Goal: Information Seeking & Learning: Find specific fact

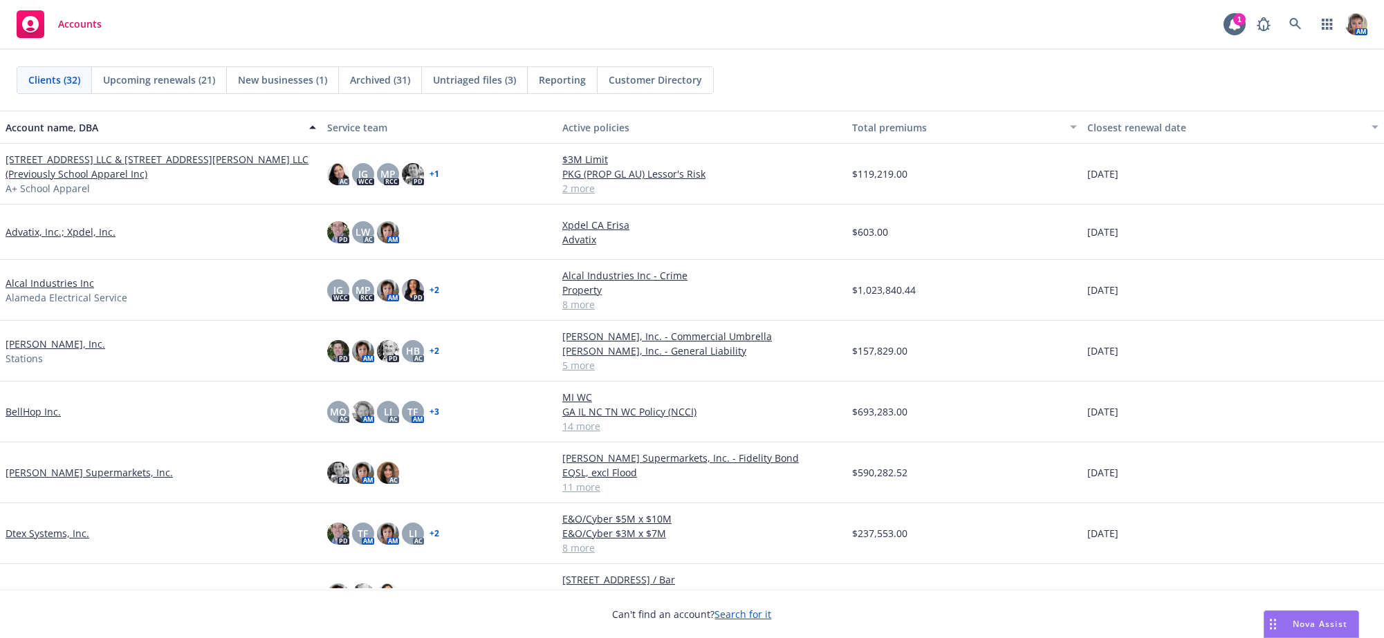
click at [564, 79] on span "Reporting" at bounding box center [562, 80] width 47 height 15
click at [560, 88] on div "Reporting" at bounding box center [563, 80] width 70 height 26
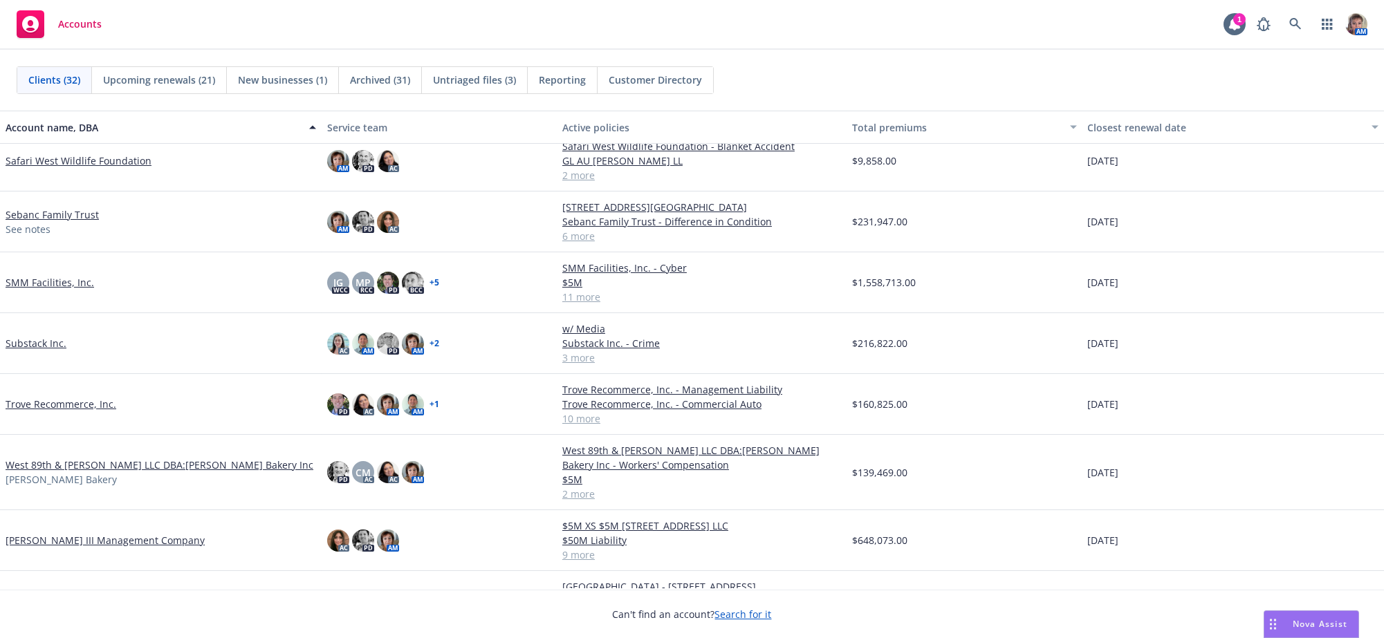
scroll to position [1152, 0]
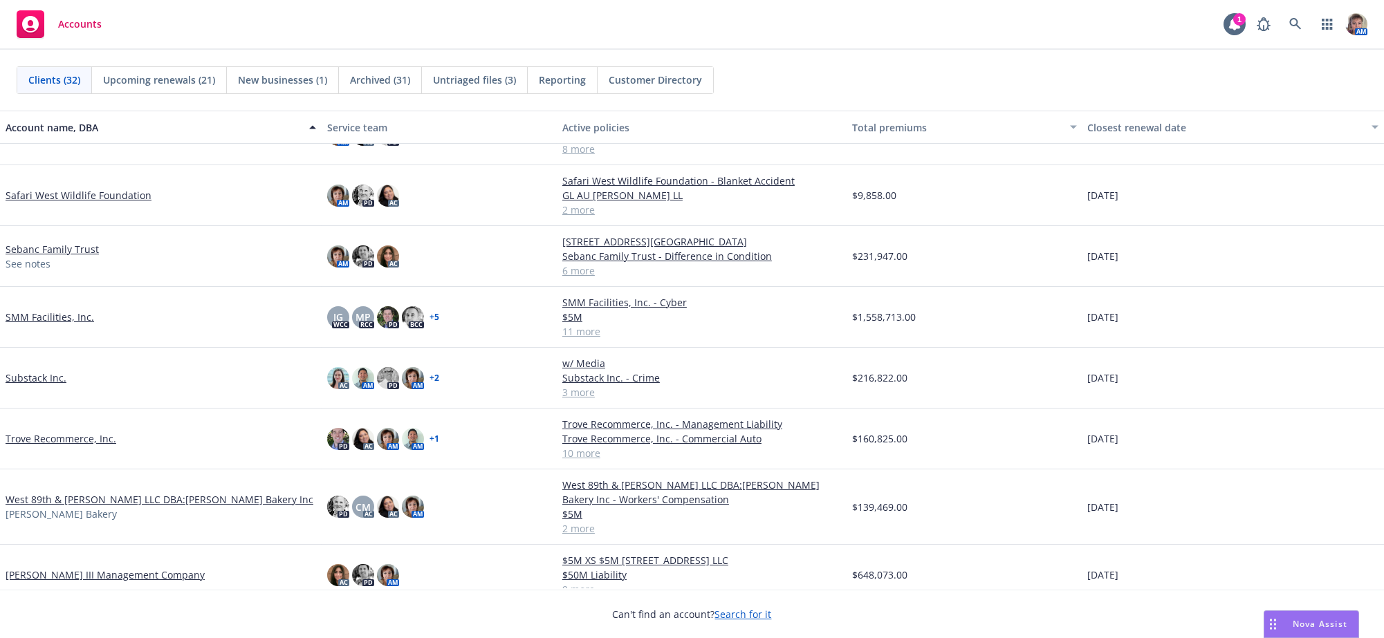
click at [70, 324] on link "SMM Facilities, Inc." at bounding box center [50, 317] width 89 height 15
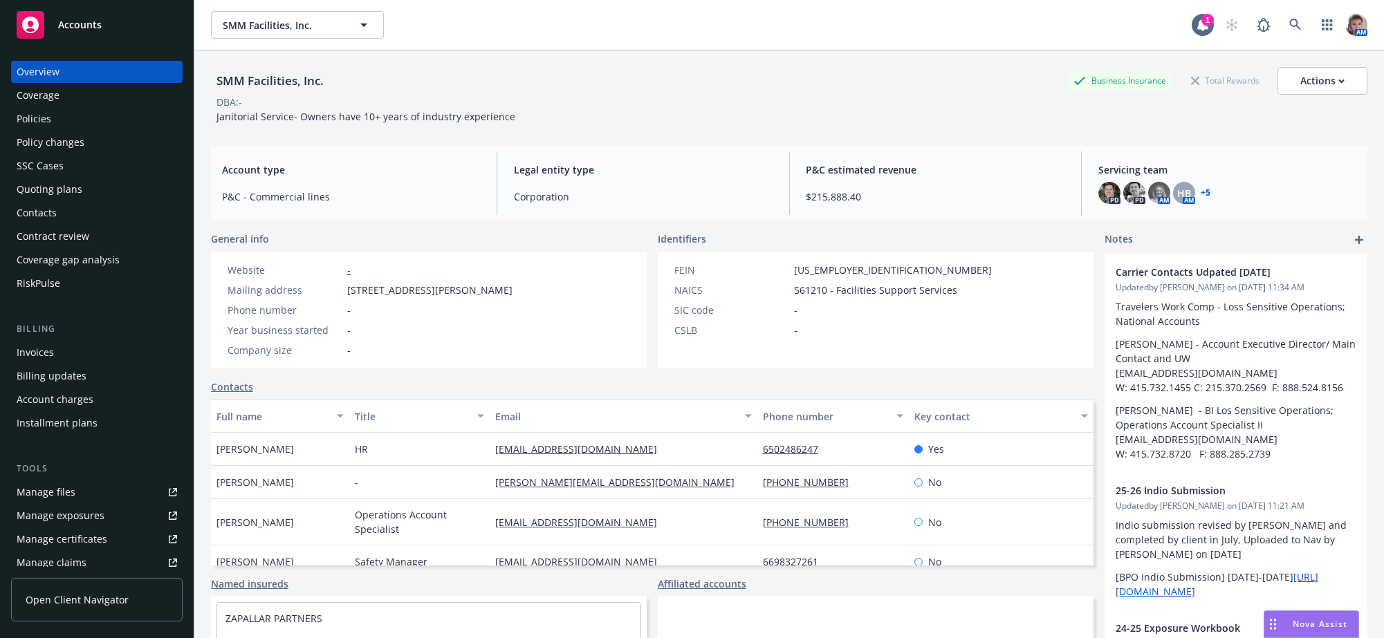
click at [59, 201] on div "Quoting plans" at bounding box center [50, 189] width 66 height 22
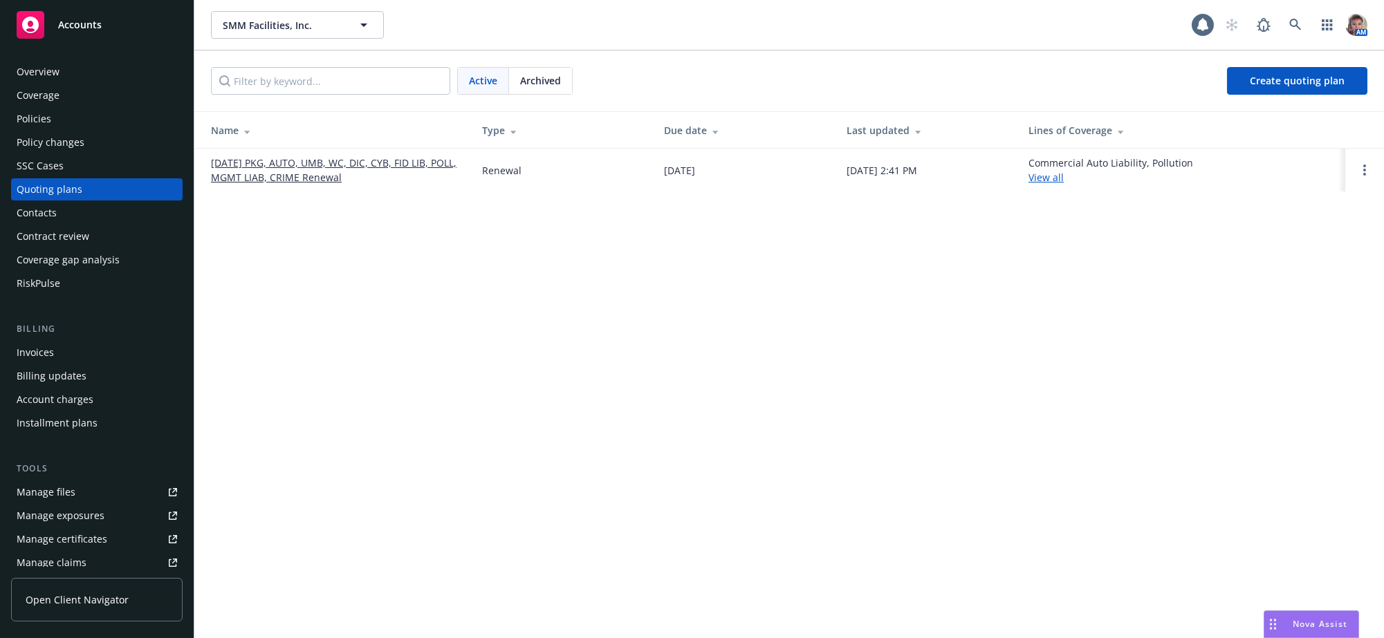
click at [319, 175] on link "09/01/25 PKG, AUTO, UMB, WC, DIC, CYB, FID LIB, POLL, MGMT LIAB, CRIME Renewal" at bounding box center [335, 170] width 249 height 29
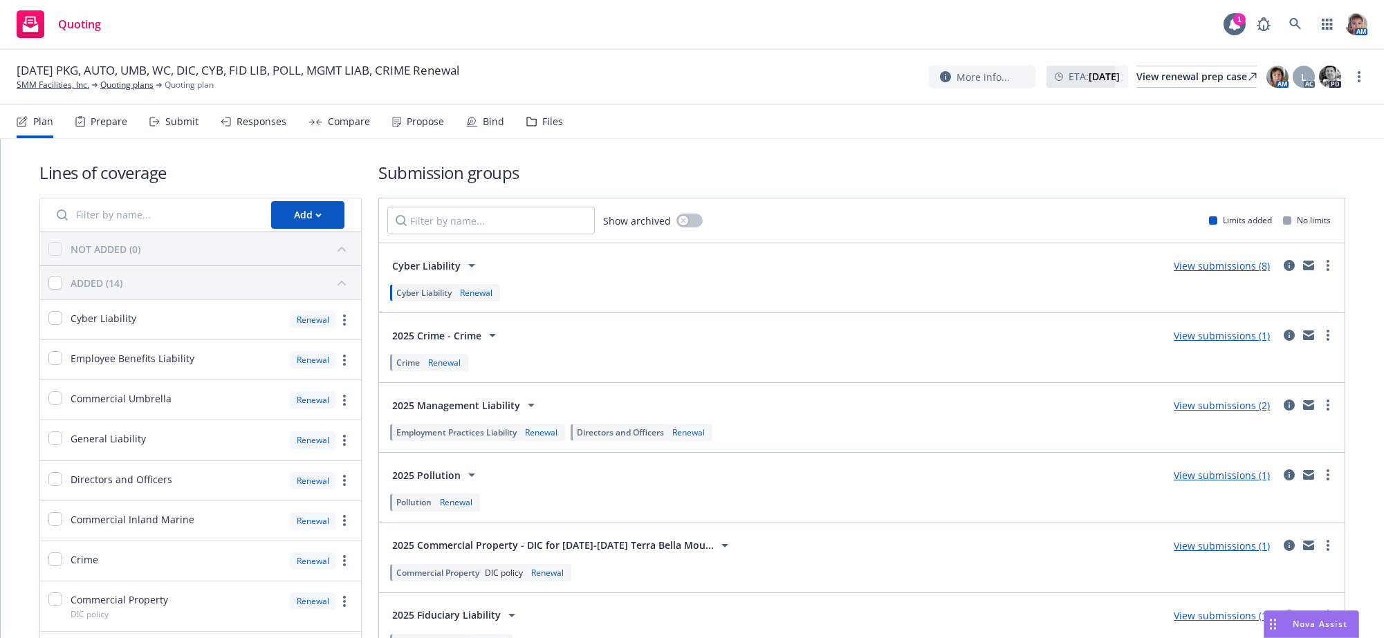
click at [286, 127] on div "Responses" at bounding box center [262, 121] width 50 height 11
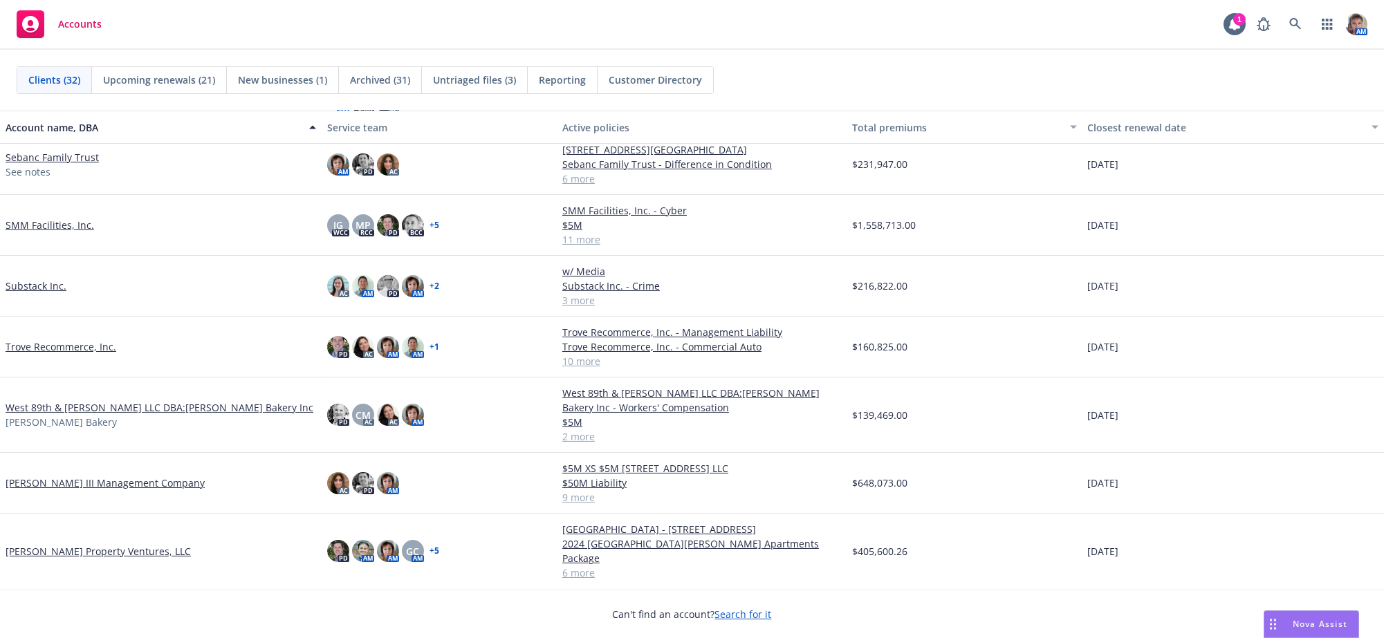
scroll to position [1198, 0]
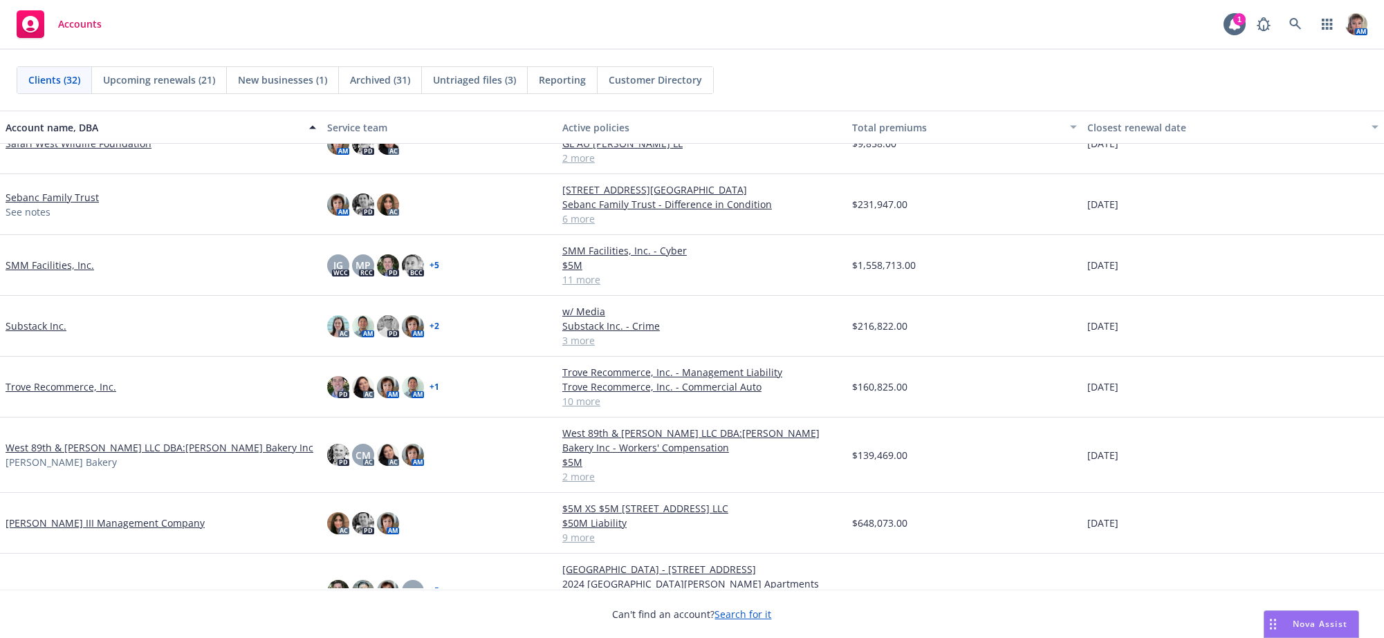
click at [63, 273] on link "SMM Facilities, Inc." at bounding box center [50, 265] width 89 height 15
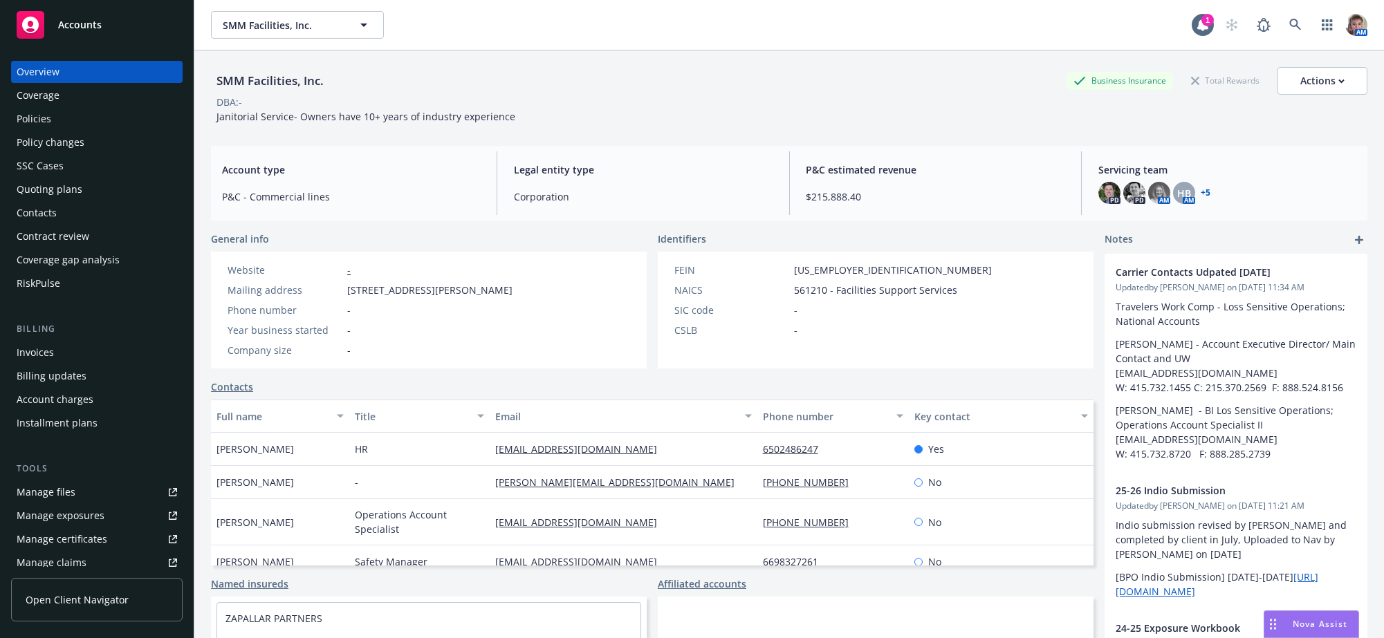
click at [60, 201] on div "Quoting plans" at bounding box center [50, 189] width 66 height 22
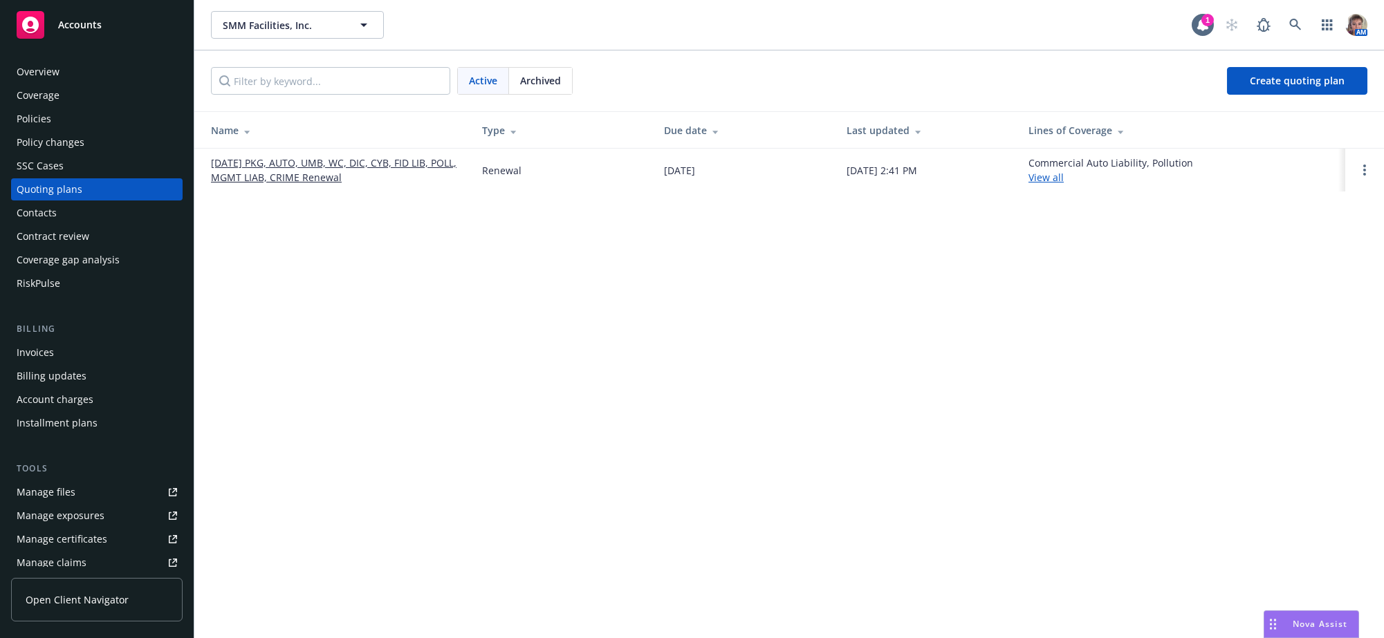
click at [369, 181] on link "09/01/25 PKG, AUTO, UMB, WC, DIC, CYB, FID LIB, POLL, MGMT LIAB, CRIME Renewal" at bounding box center [335, 170] width 249 height 29
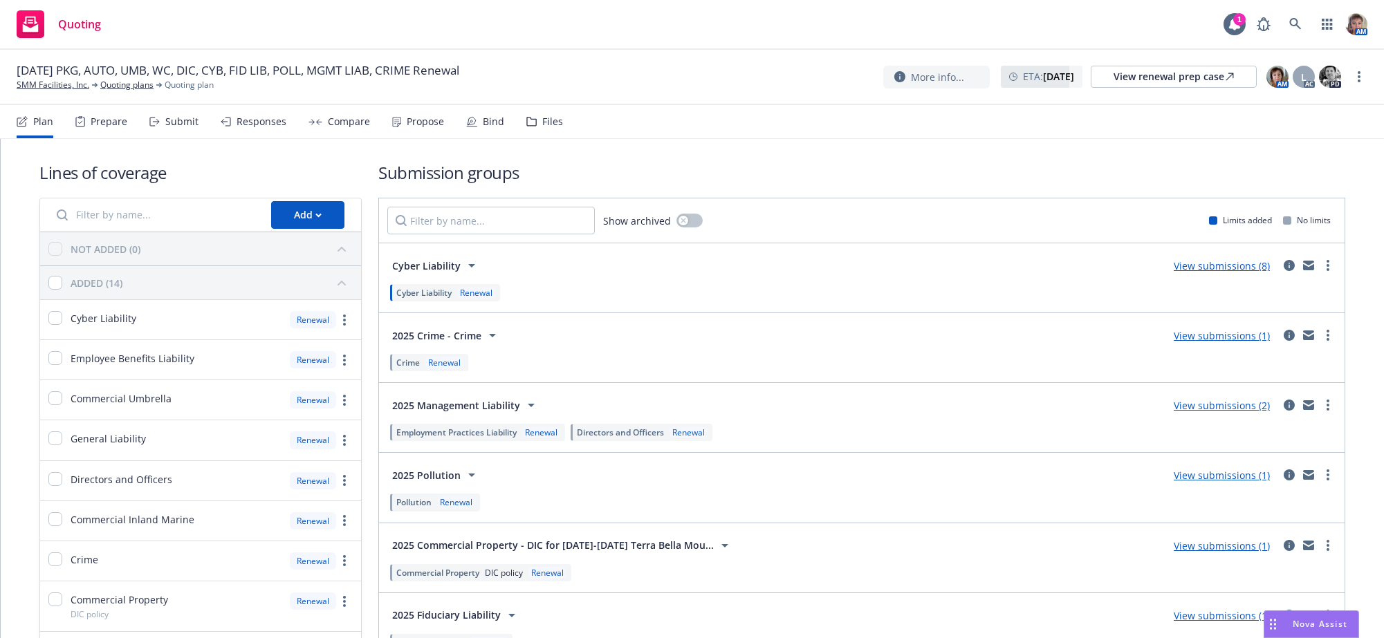
click at [267, 127] on div "Responses" at bounding box center [262, 121] width 50 height 11
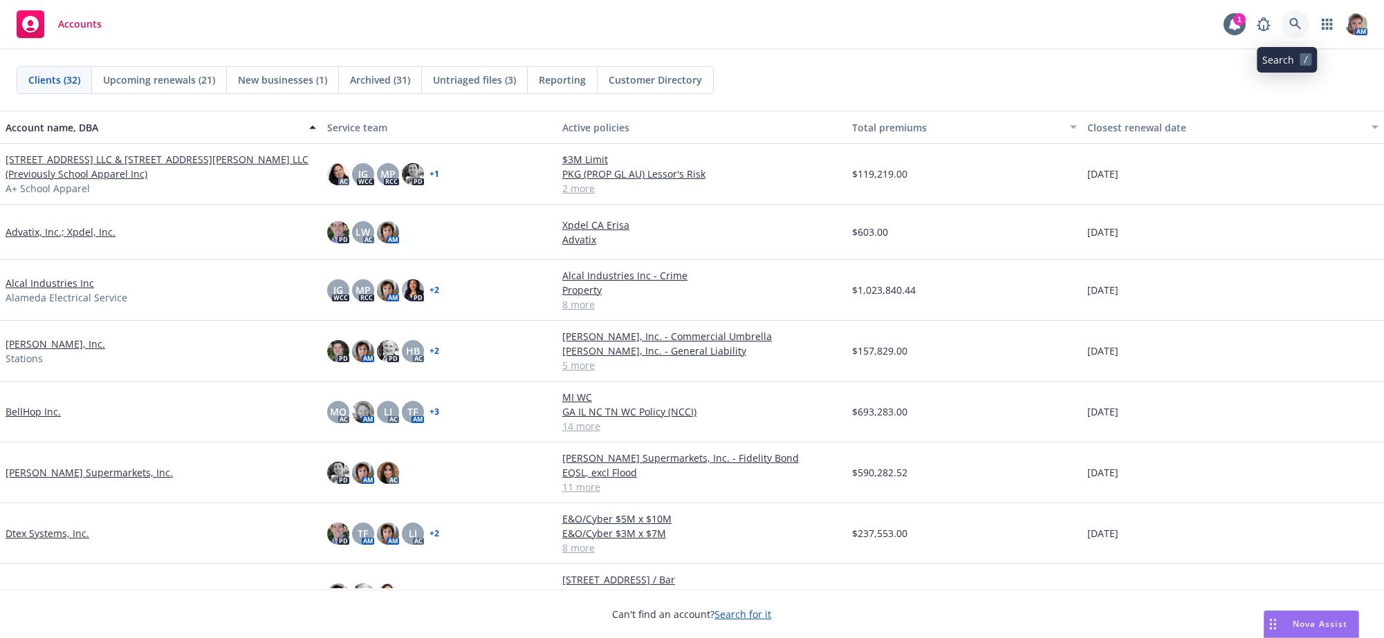
click at [1282, 27] on link at bounding box center [1296, 24] width 28 height 28
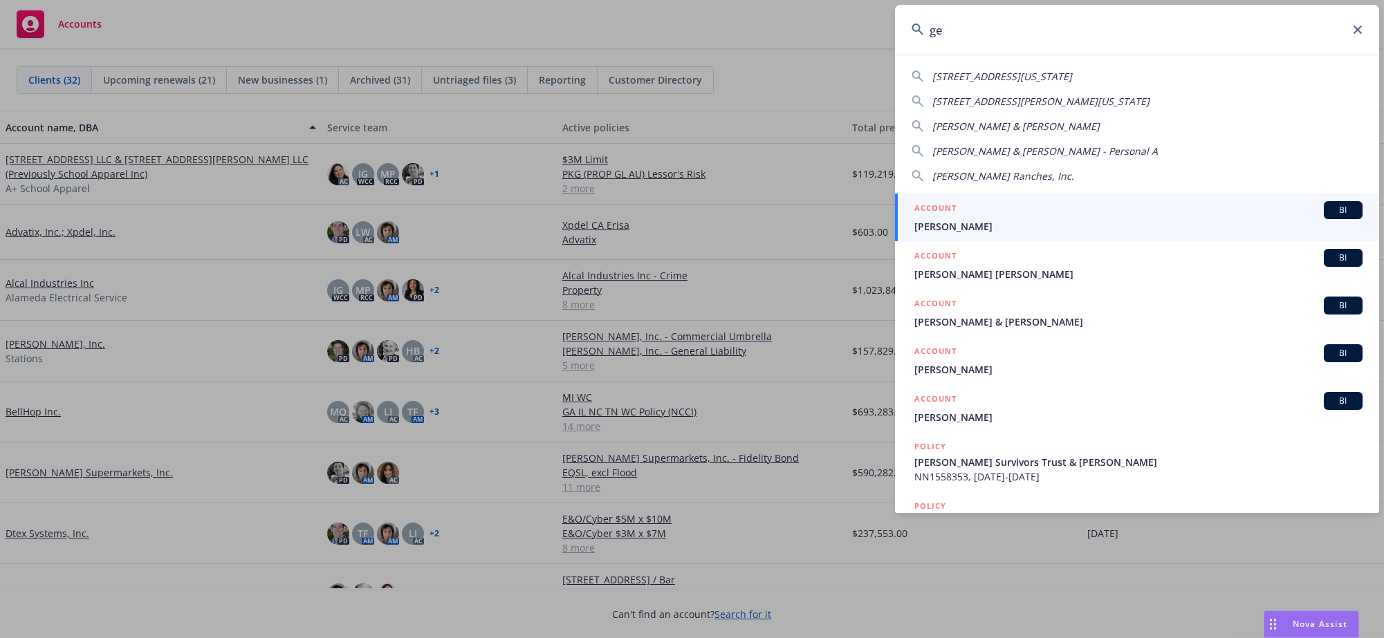
type input "g"
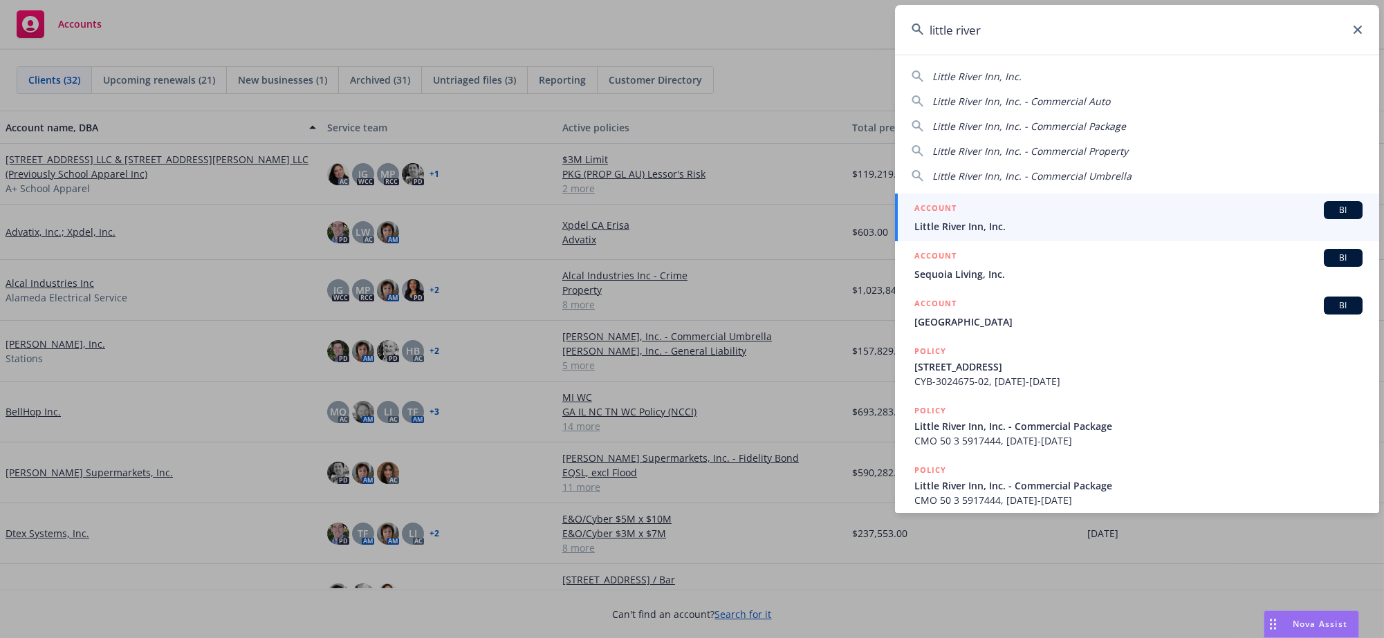
type input "little river"
click at [1241, 222] on span "Little River Inn, Inc." at bounding box center [1139, 226] width 448 height 15
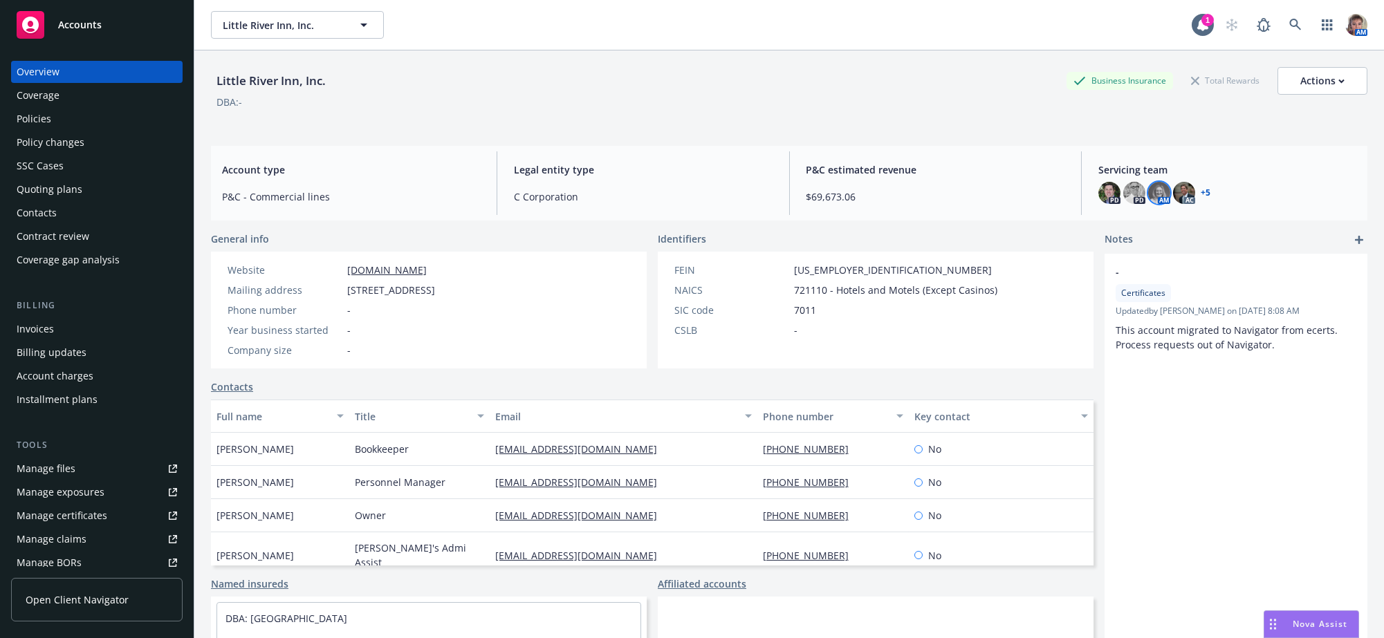
click at [1159, 201] on img at bounding box center [1159, 193] width 22 height 22
click at [1201, 194] on link "+ 5" at bounding box center [1206, 193] width 10 height 8
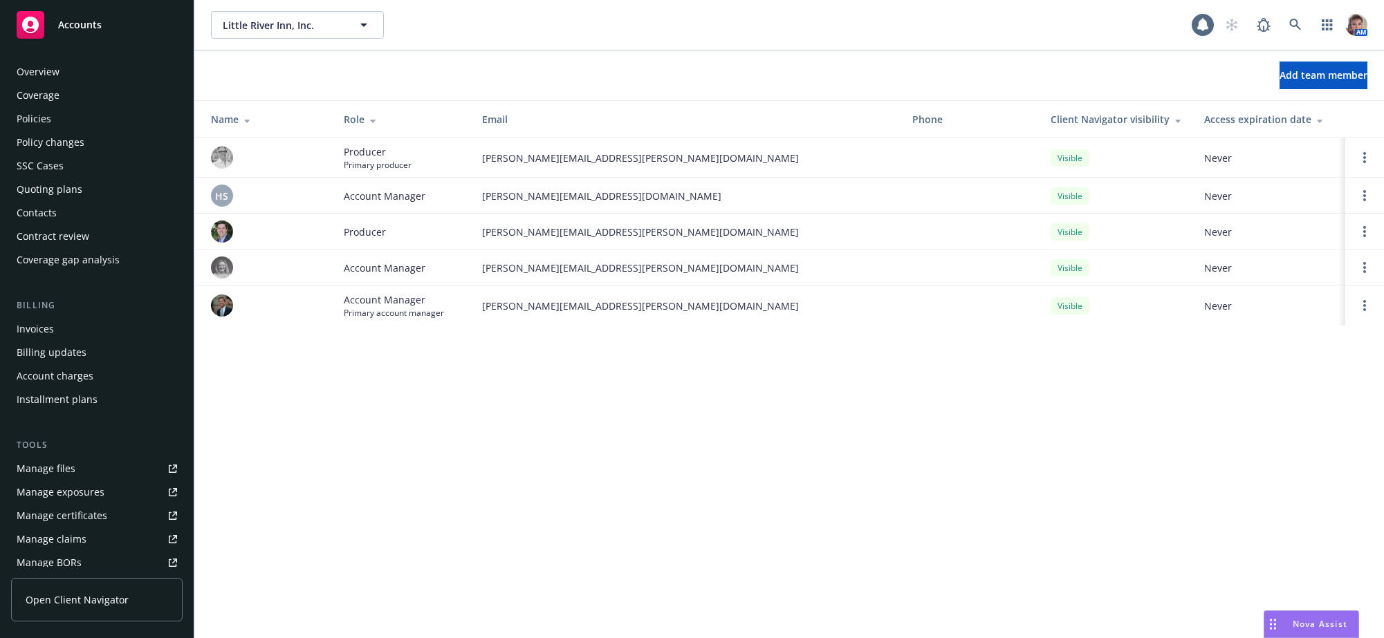
scroll to position [369, 0]
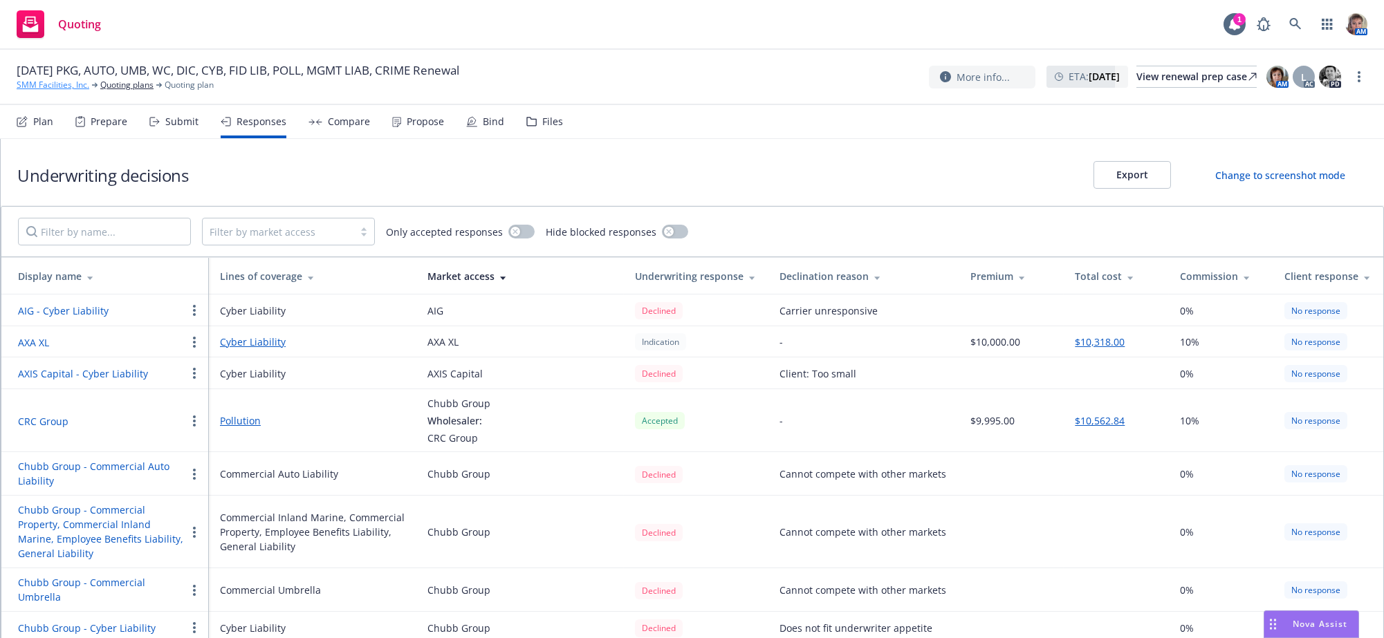
click at [50, 87] on link "SMM Facilities, Inc." at bounding box center [53, 85] width 73 height 12
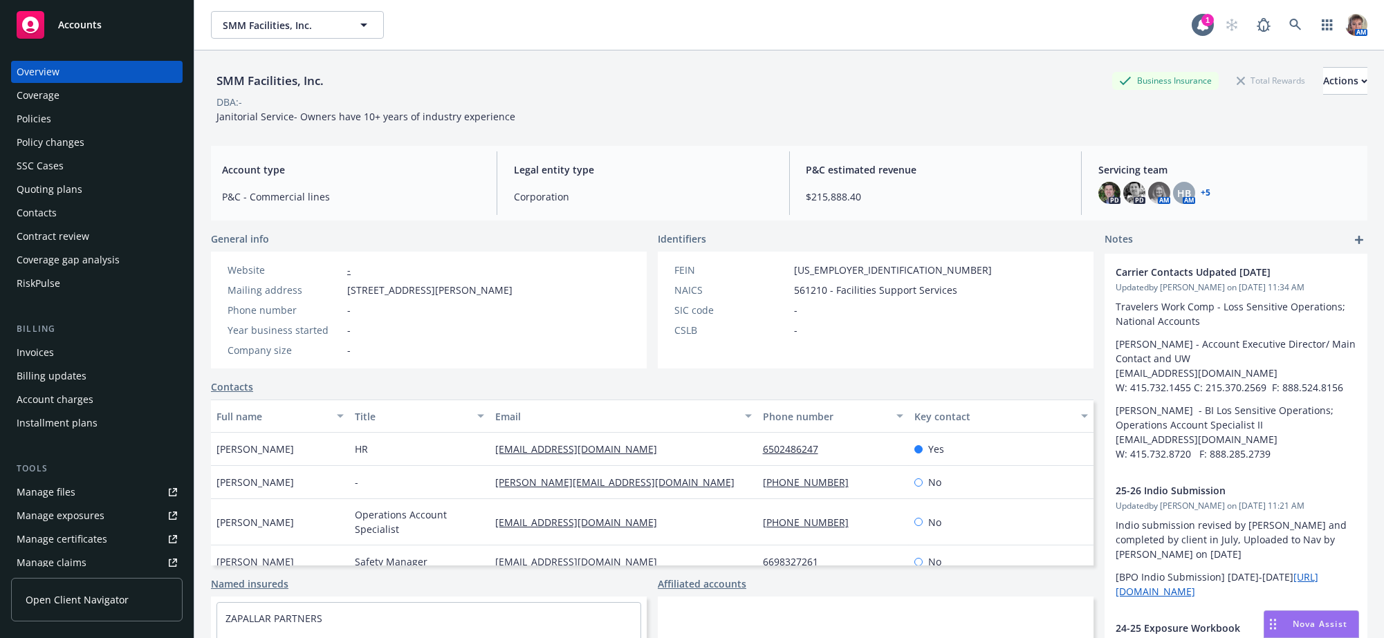
click at [24, 130] on div "Policies" at bounding box center [34, 119] width 35 height 22
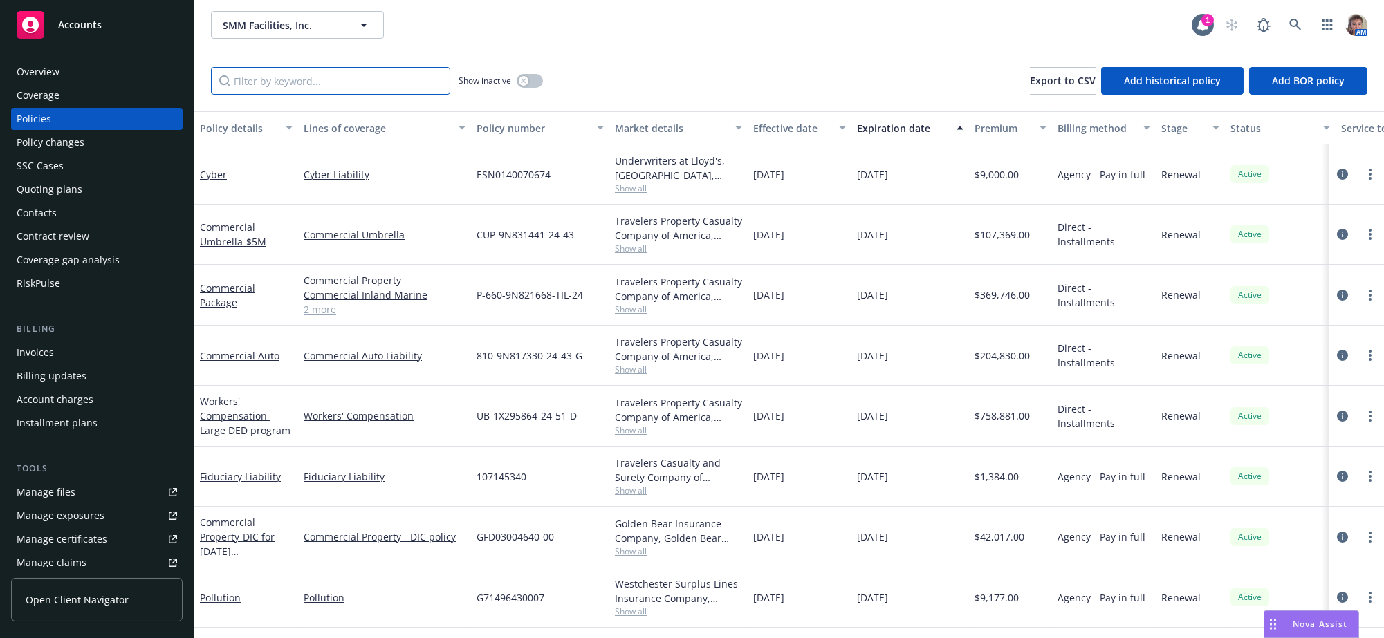
click at [314, 95] on input "Filter by keyword..." at bounding box center [330, 81] width 239 height 28
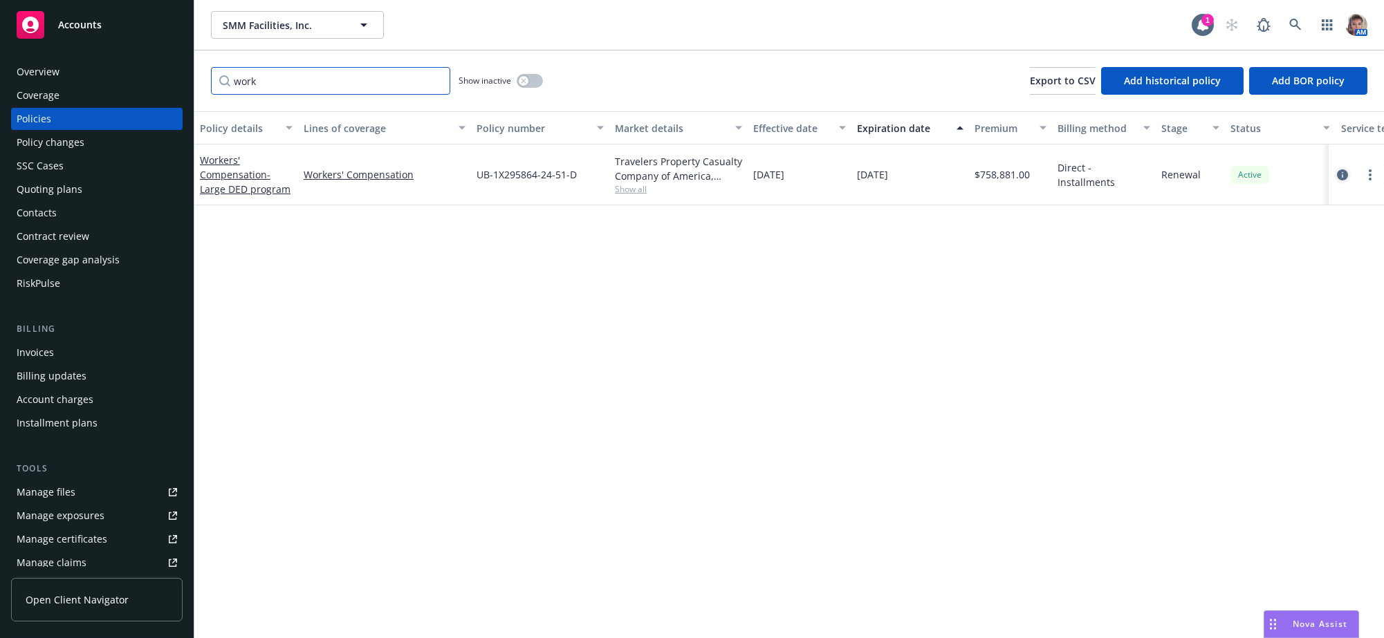
type input "work"
click at [1341, 181] on icon "circleInformation" at bounding box center [1342, 174] width 11 height 11
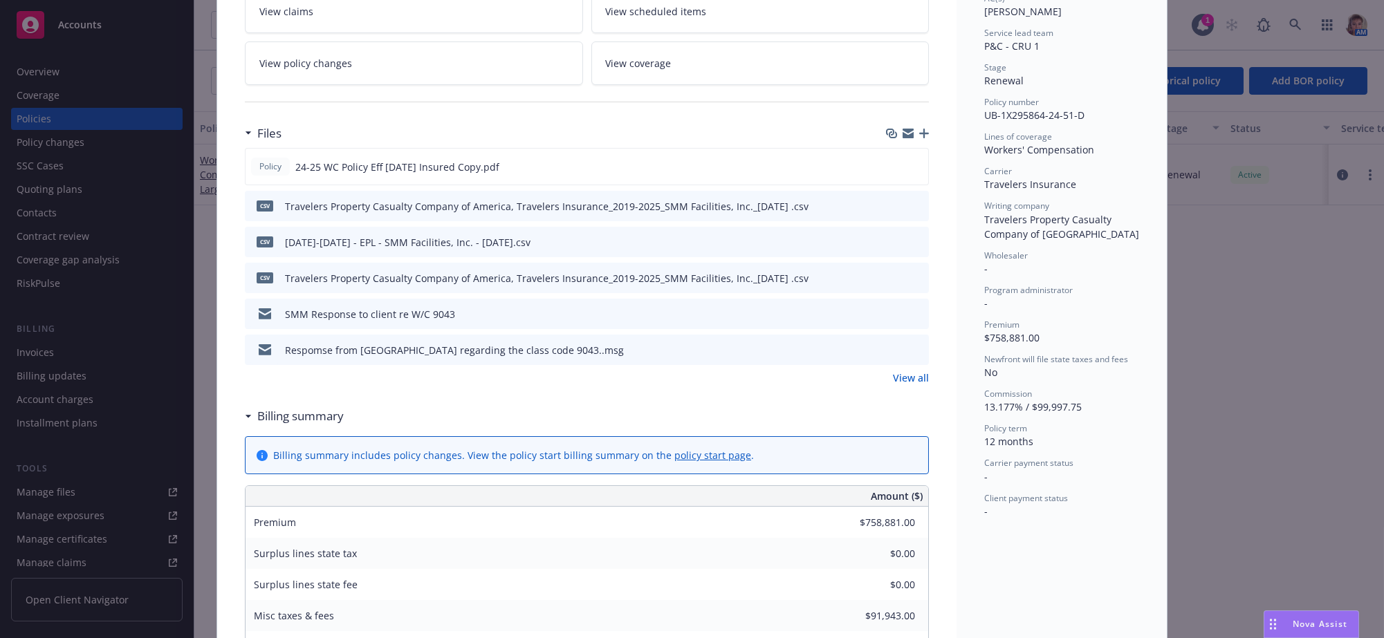
scroll to position [267, 0]
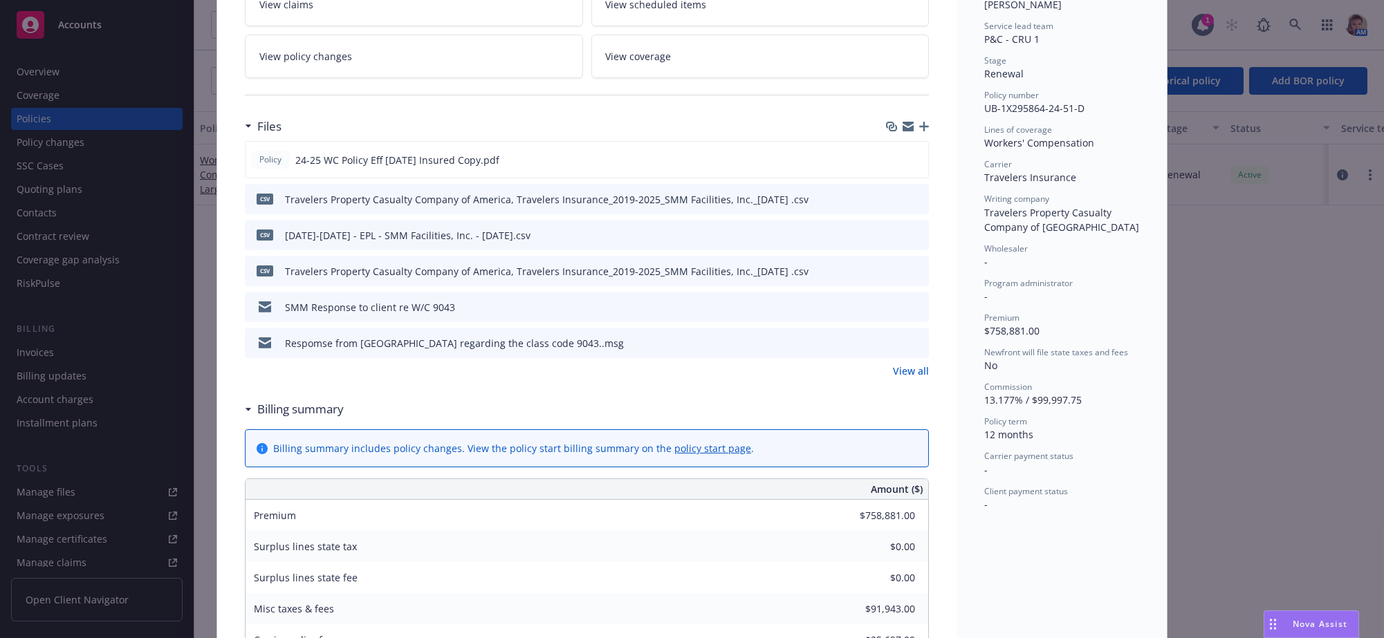
click at [905, 378] on link "View all" at bounding box center [911, 371] width 36 height 15
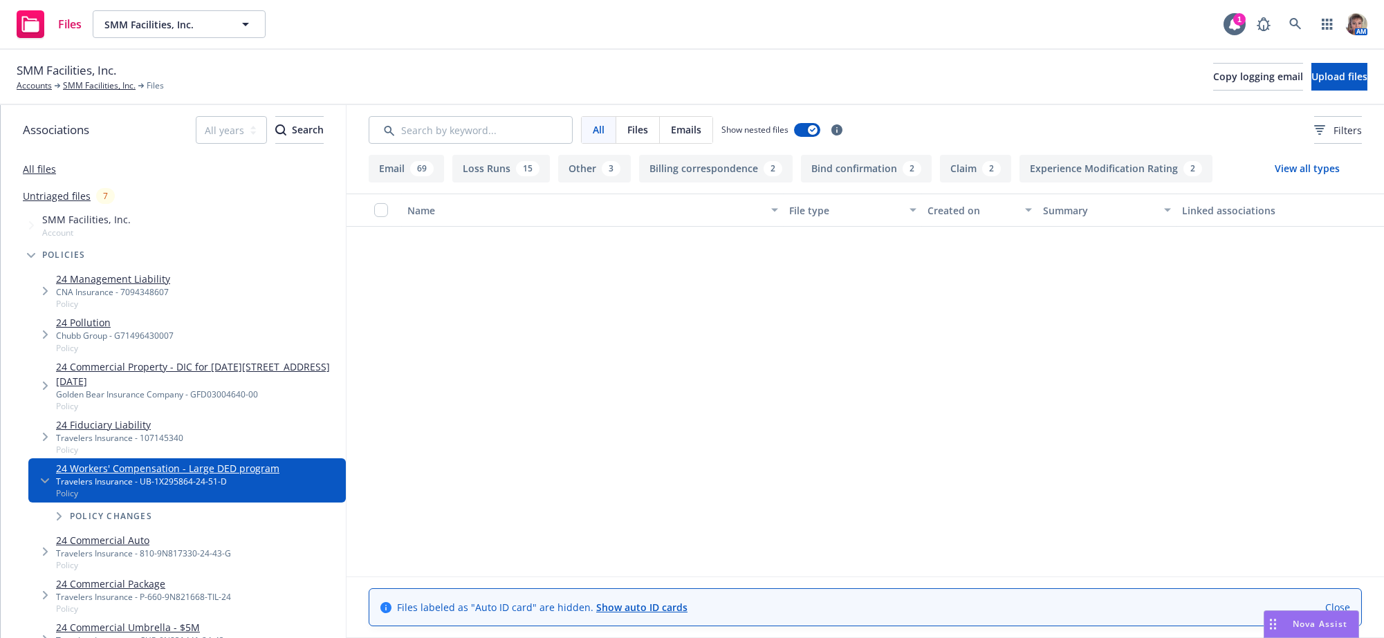
scroll to position [5758, 0]
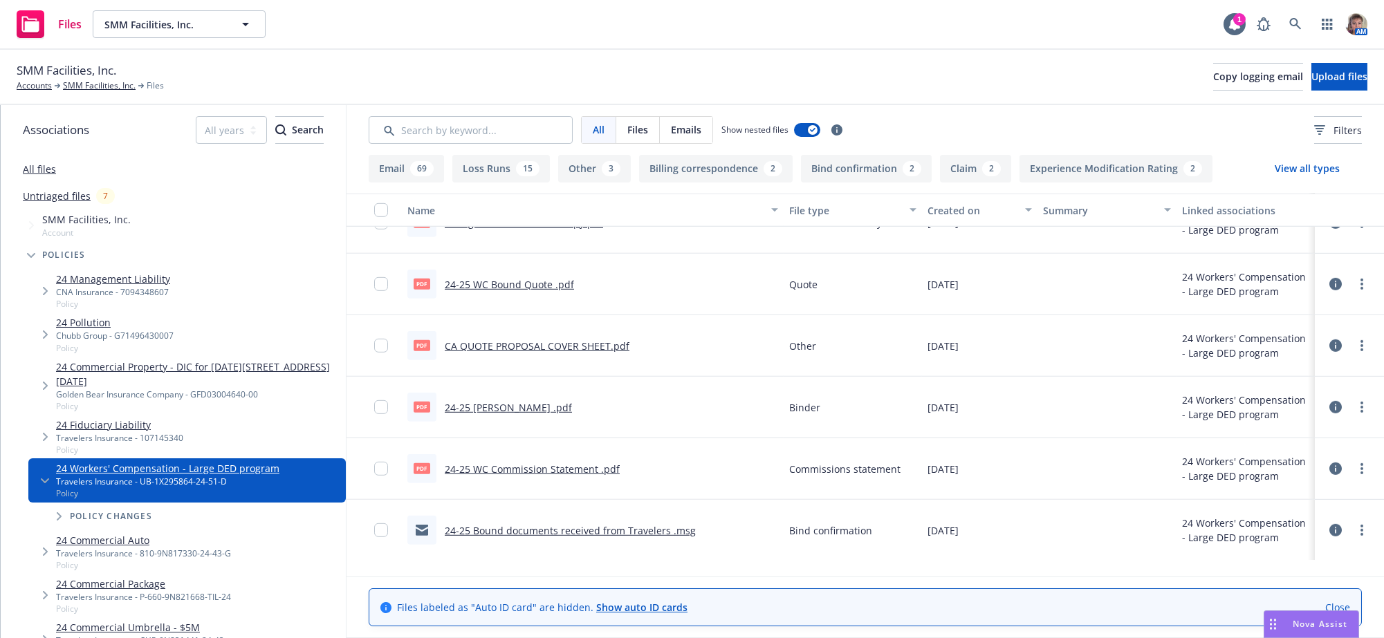
click at [504, 414] on link "24-25 WC Binder .pdf" at bounding box center [508, 407] width 127 height 13
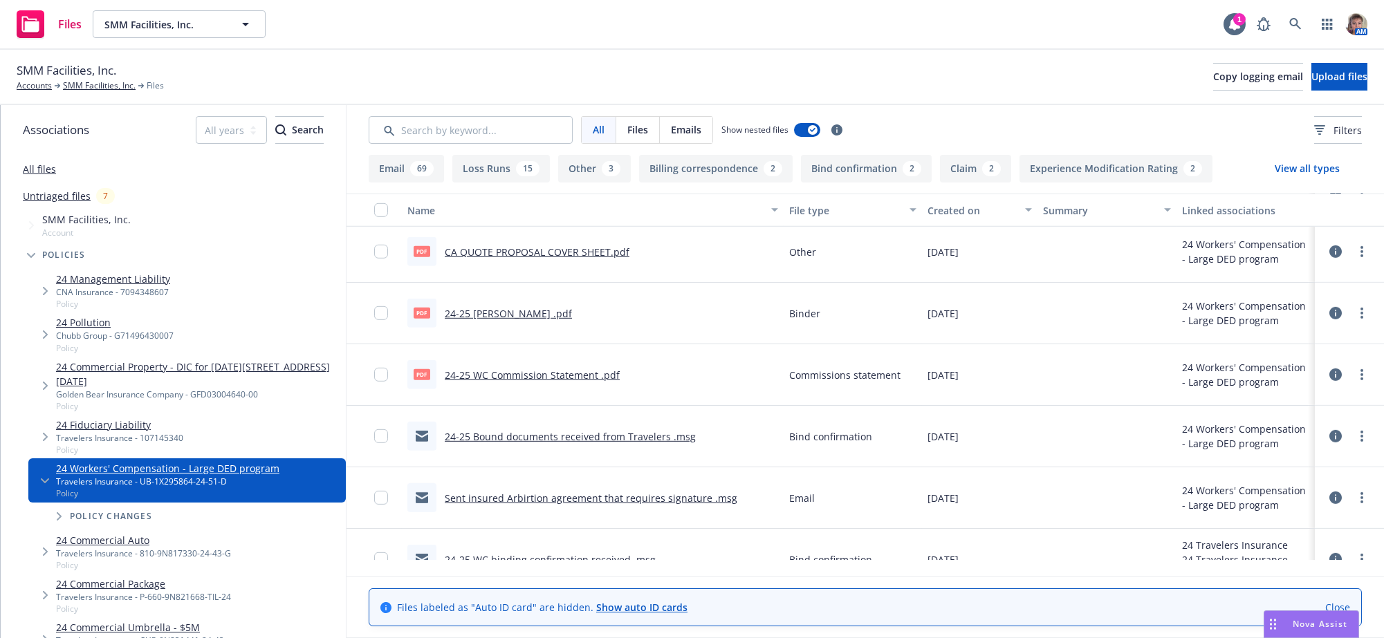
scroll to position [5885, 0]
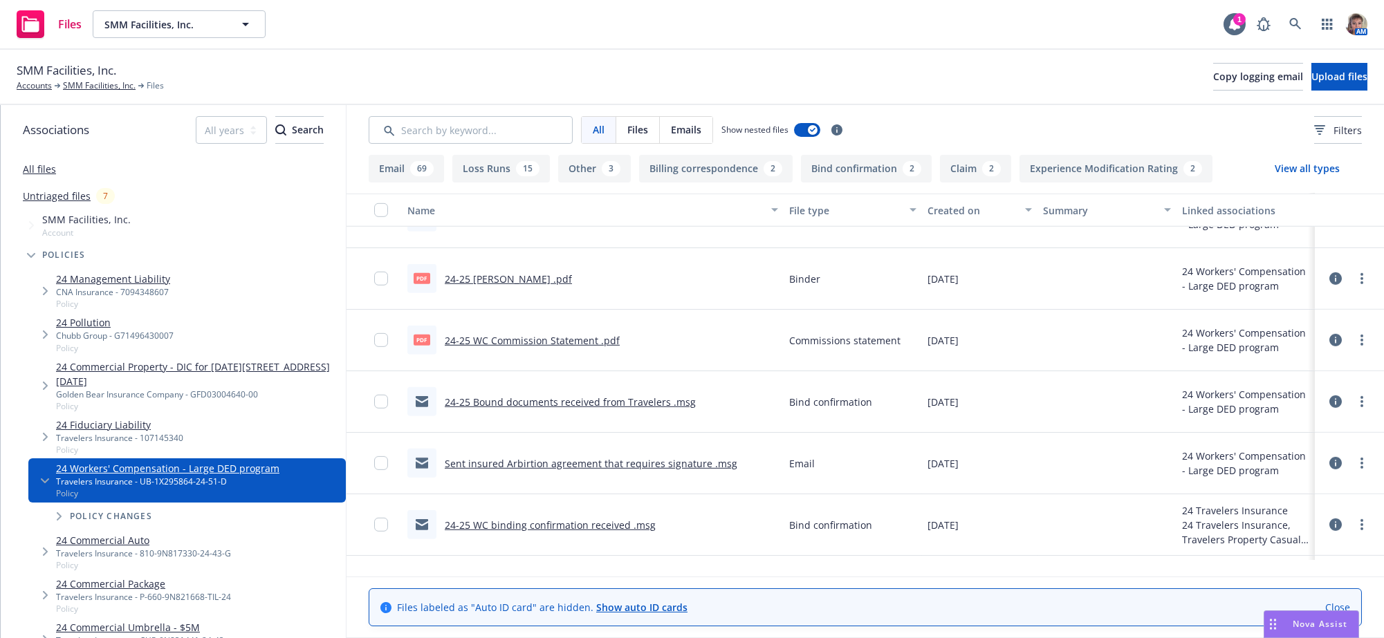
click at [636, 409] on link "24-25 Bound documents received from Travelers .msg" at bounding box center [570, 402] width 251 height 13
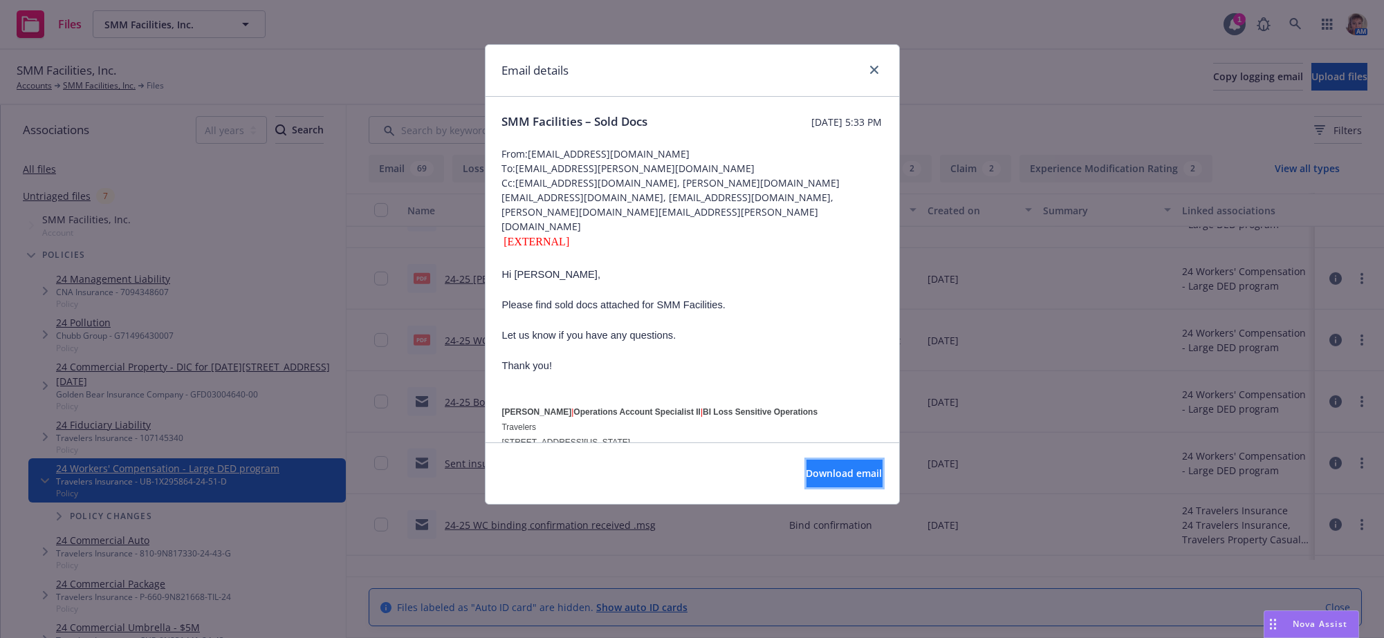
click at [826, 479] on span "Download email" at bounding box center [845, 473] width 76 height 13
drag, startPoint x: 879, startPoint y: 73, endPoint x: 861, endPoint y: 52, distance: 27.5
click at [879, 73] on link "close" at bounding box center [874, 70] width 17 height 17
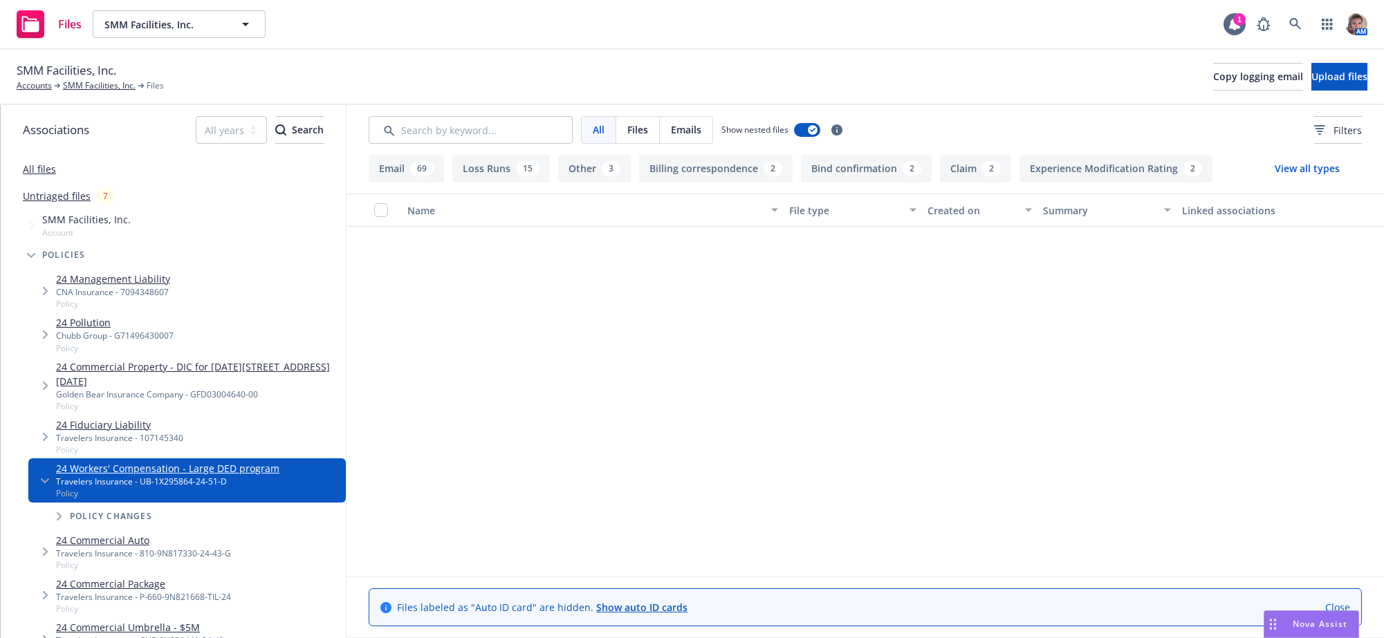
scroll to position [5885, 0]
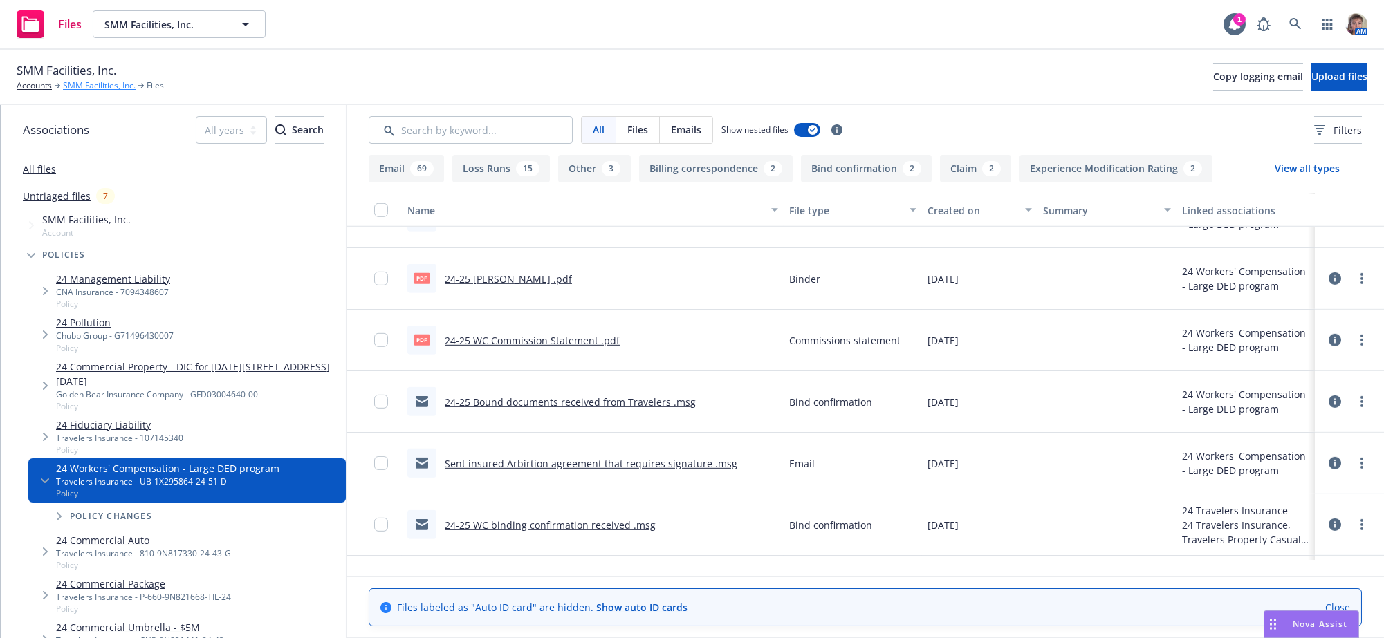
click at [85, 91] on link "SMM Facilities, Inc." at bounding box center [99, 86] width 73 height 12
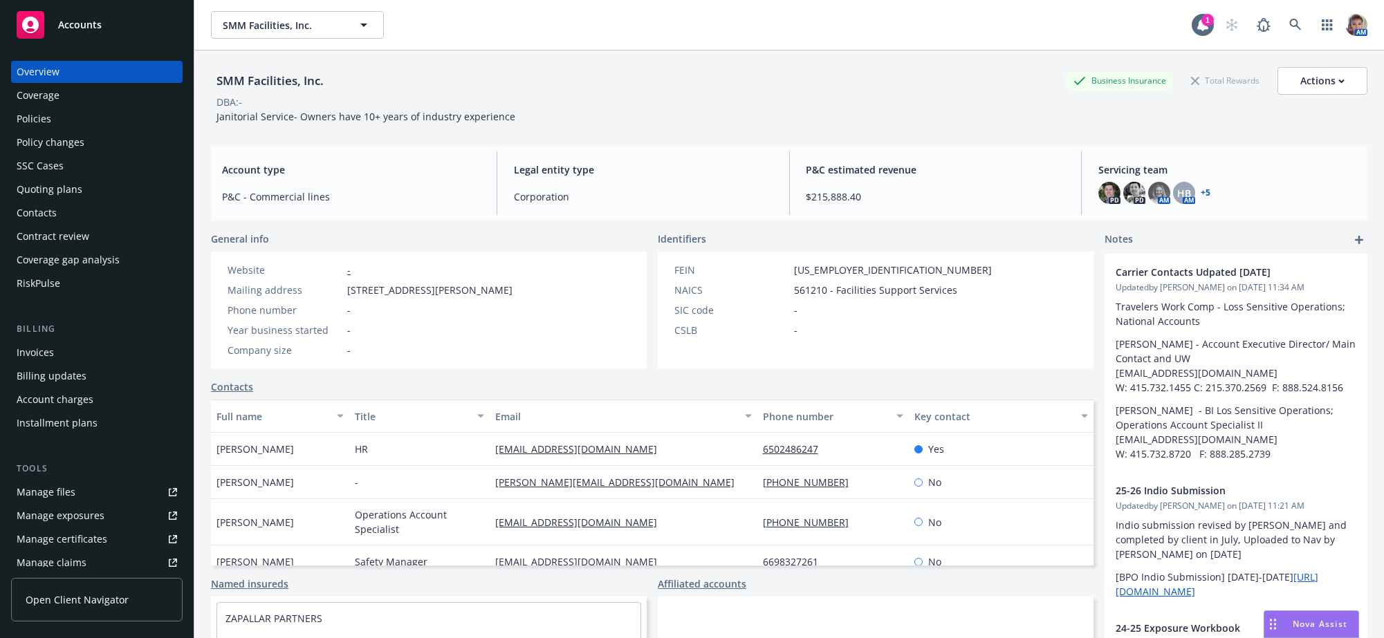
drag, startPoint x: 542, startPoint y: 296, endPoint x: 344, endPoint y: 305, distance: 198.0
click at [342, 304] on div "Website - Mailing address [STREET_ADDRESS][PERSON_NAME] Phone number - Year bus…" at bounding box center [370, 310] width 318 height 117
copy div "[STREET_ADDRESS][PERSON_NAME]"
click at [83, 504] on link "Manage files" at bounding box center [97, 492] width 172 height 22
click at [75, 201] on div "Quoting plans" at bounding box center [50, 189] width 66 height 22
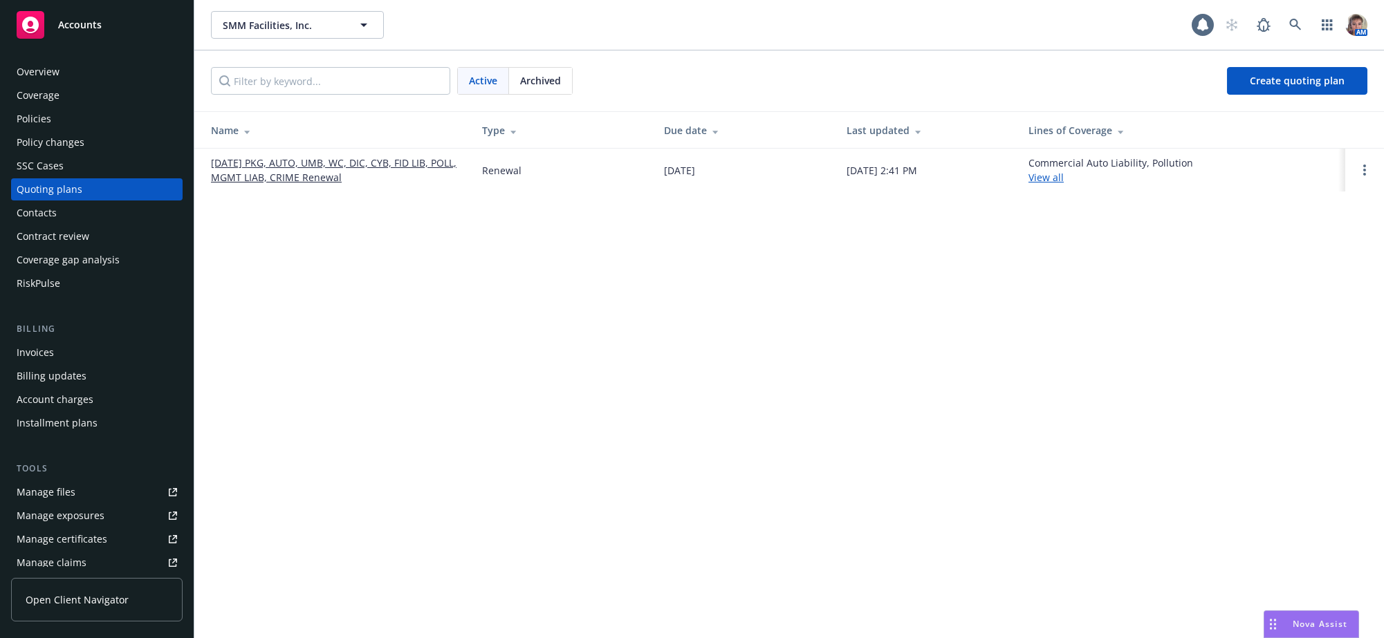
click at [344, 180] on link "[DATE] PKG, AUTO, UMB, WC, DIC, CYB, FID LIB, POLL, MGMT LIAB, CRIME Renewal" at bounding box center [335, 170] width 249 height 29
